Goal: Task Accomplishment & Management: Manage account settings

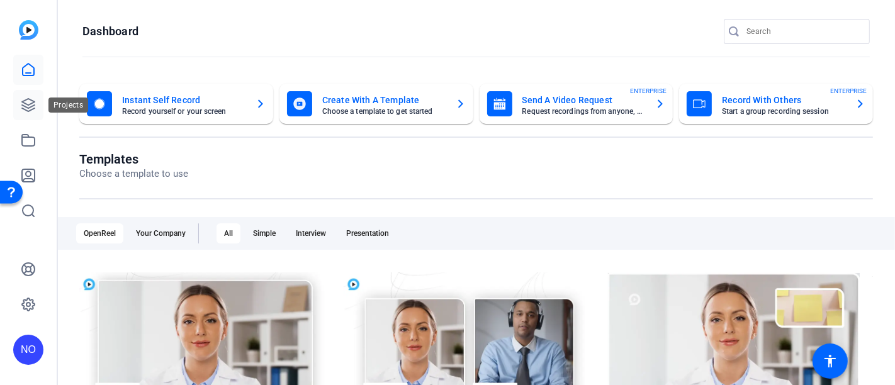
click at [26, 103] on icon at bounding box center [28, 105] width 13 height 13
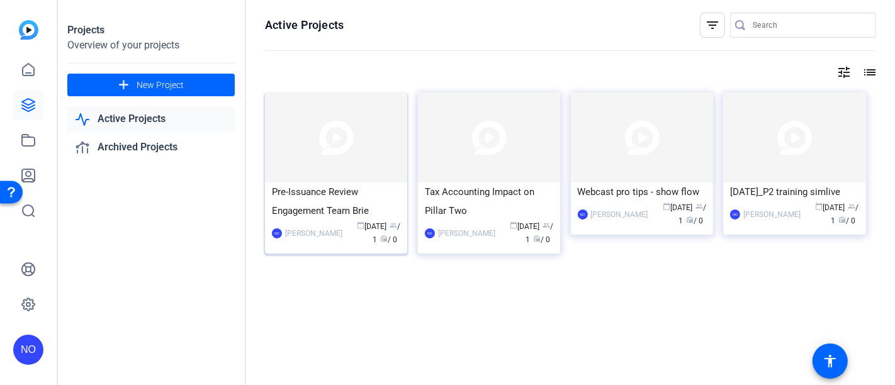
click at [357, 197] on div "Pre-Issuance Review Engagement Team Brie" at bounding box center [336, 201] width 128 height 38
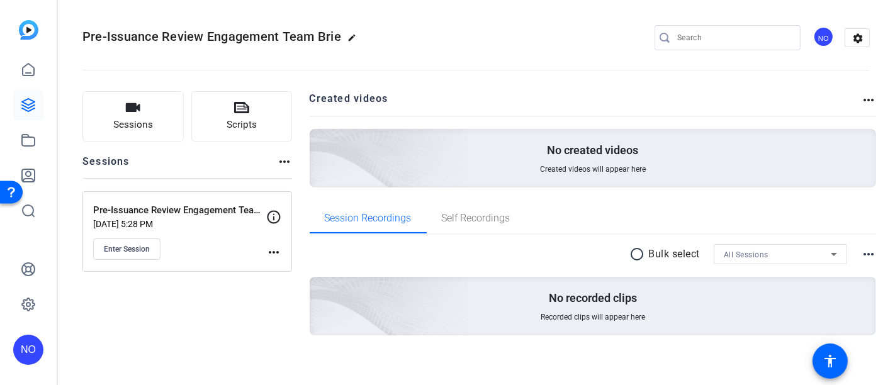
click at [267, 249] on mat-icon "more_horiz" at bounding box center [273, 252] width 15 height 15
click at [287, 270] on span "Edit Session" at bounding box center [304, 269] width 57 height 15
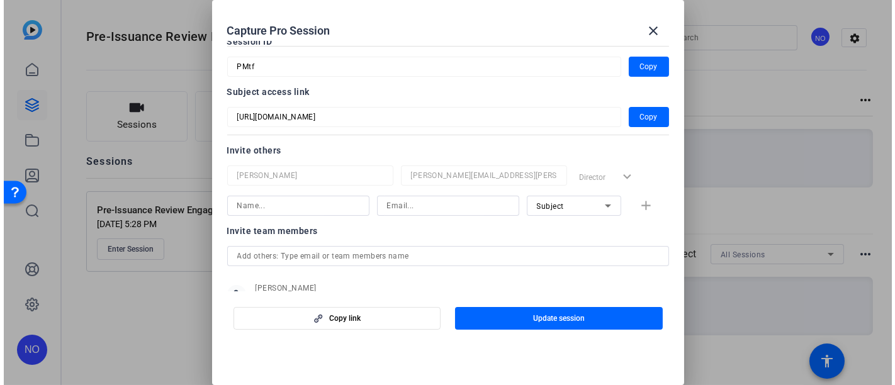
scroll to position [114, 0]
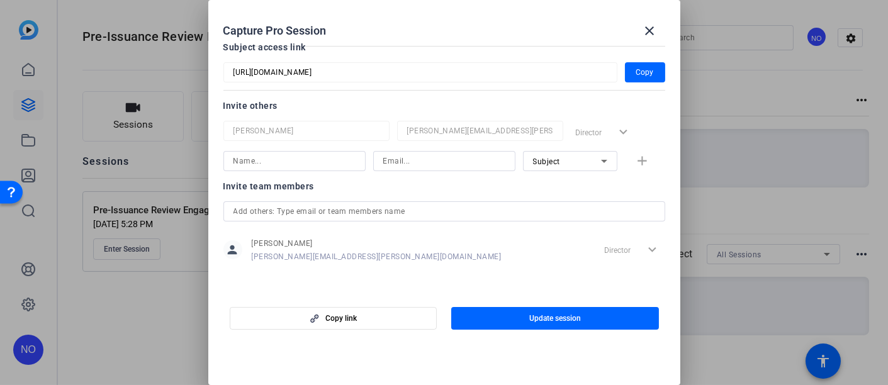
click at [303, 206] on input "text" at bounding box center [444, 211] width 422 height 15
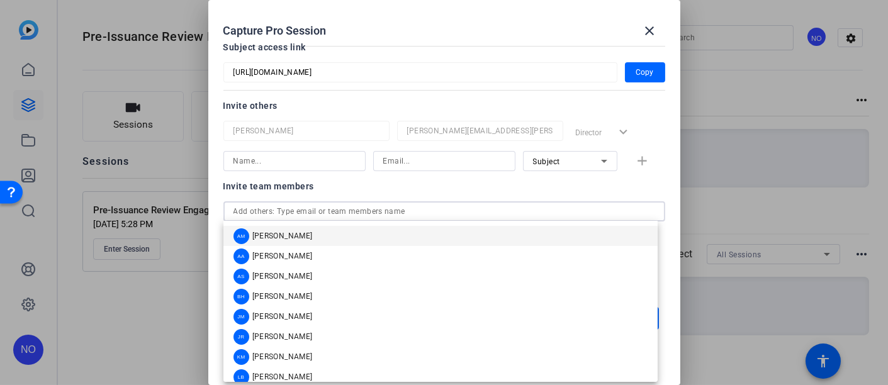
click at [376, 114] on div "Invite others [PERSON_NAME] [PERSON_NAME][EMAIL_ADDRESS][PERSON_NAME][DOMAIN_NA…" at bounding box center [444, 134] width 442 height 73
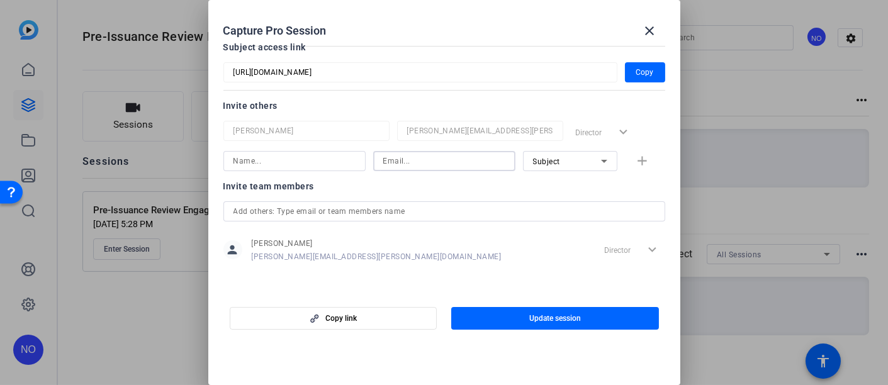
click at [386, 158] on input at bounding box center [444, 161] width 122 height 15
paste input "[EMAIL_ADDRESS][DOMAIN_NAME]"
type input "[EMAIL_ADDRESS][DOMAIN_NAME]"
click at [286, 155] on input at bounding box center [294, 161] width 122 height 15
type input "Support"
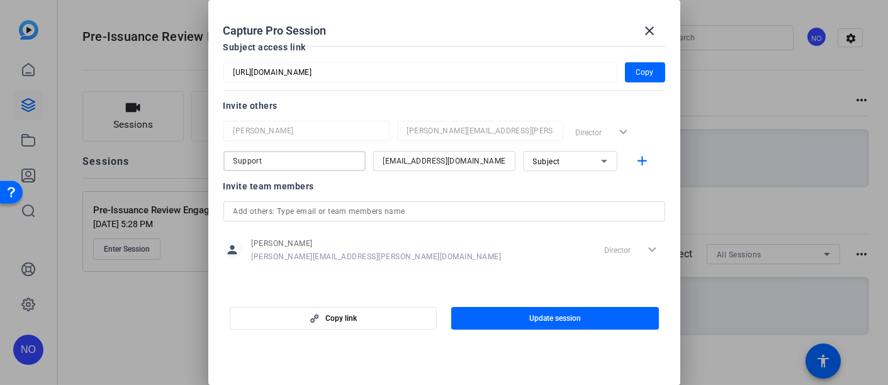
click at [575, 154] on mat-select "Subject" at bounding box center [570, 162] width 74 height 16
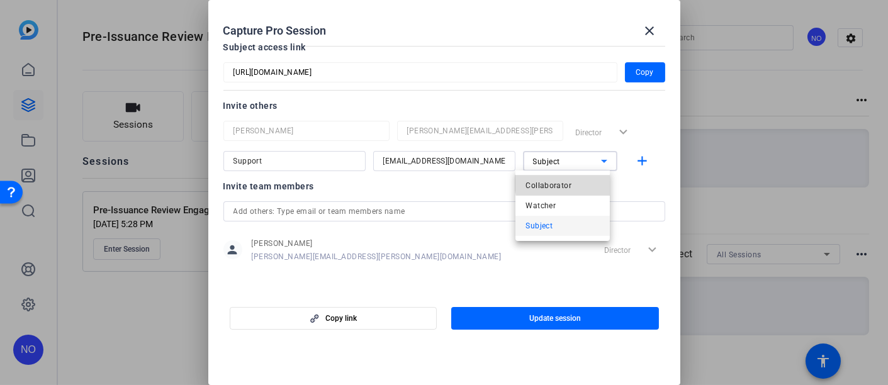
click at [564, 182] on span "Collaborator" at bounding box center [548, 185] width 46 height 15
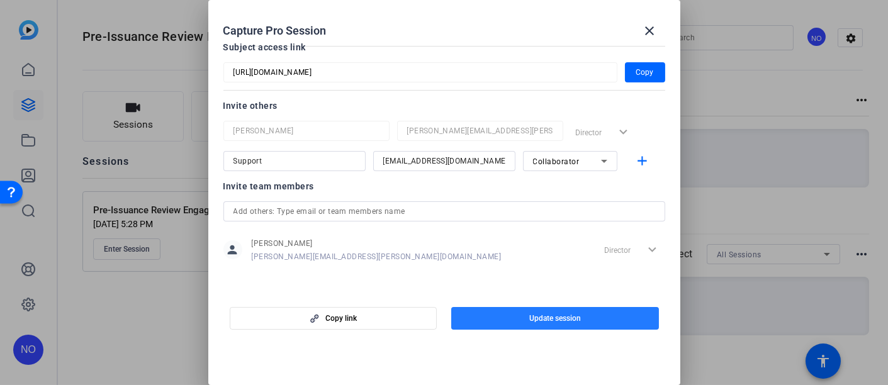
click at [523, 315] on span "button" at bounding box center [555, 318] width 208 height 30
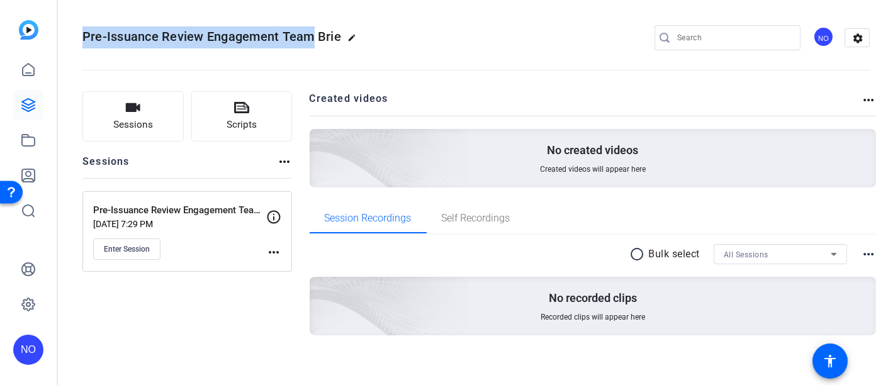
drag, startPoint x: 82, startPoint y: 36, endPoint x: 308, endPoint y: 38, distance: 225.2
click at [308, 38] on span "Pre-Issuance Review Engagement Team Brie" at bounding box center [211, 36] width 259 height 15
copy span "Pre-Issuance Review Engagement Team"
